Goal: Task Accomplishment & Management: Use online tool/utility

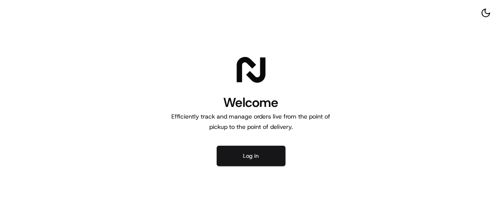
click at [260, 155] on button "Log in" at bounding box center [251, 156] width 69 height 21
